Goal: Find specific page/section: Find specific page/section

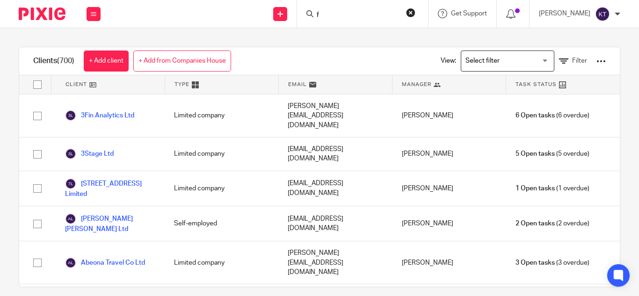
scroll to position [158, 0]
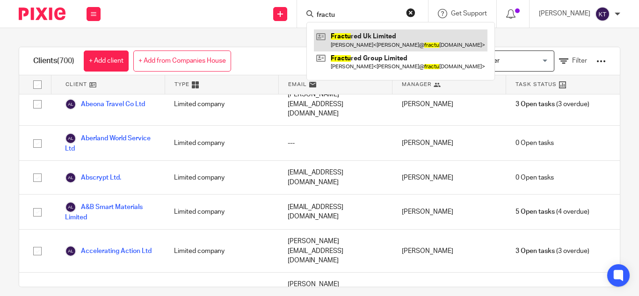
type input "fractu"
click at [378, 37] on link at bounding box center [400, 40] width 173 height 22
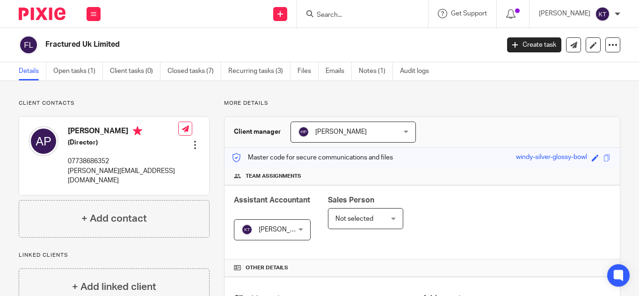
click at [332, 14] on input "Search" at bounding box center [358, 15] width 84 height 8
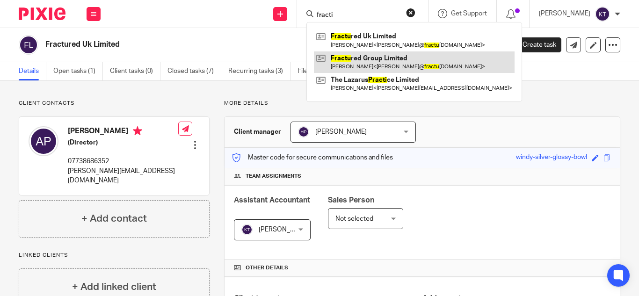
type input "fracti"
click at [376, 53] on link at bounding box center [414, 62] width 201 height 22
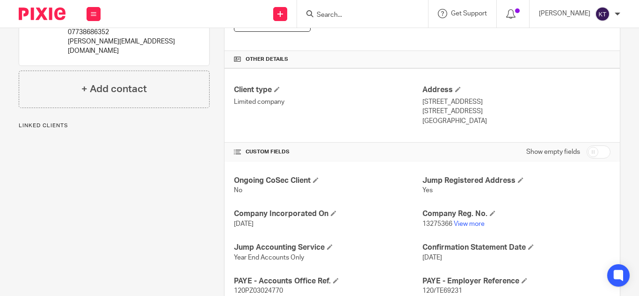
scroll to position [209, 0]
click at [465, 220] on p "13275366 View more" at bounding box center [516, 223] width 188 height 9
click at [465, 222] on link "View more" at bounding box center [468, 223] width 31 height 7
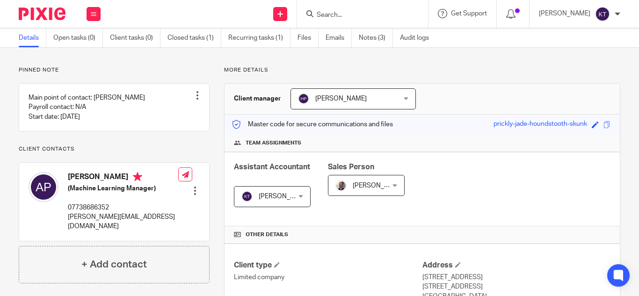
scroll to position [7, 0]
